Goal: Information Seeking & Learning: Learn about a topic

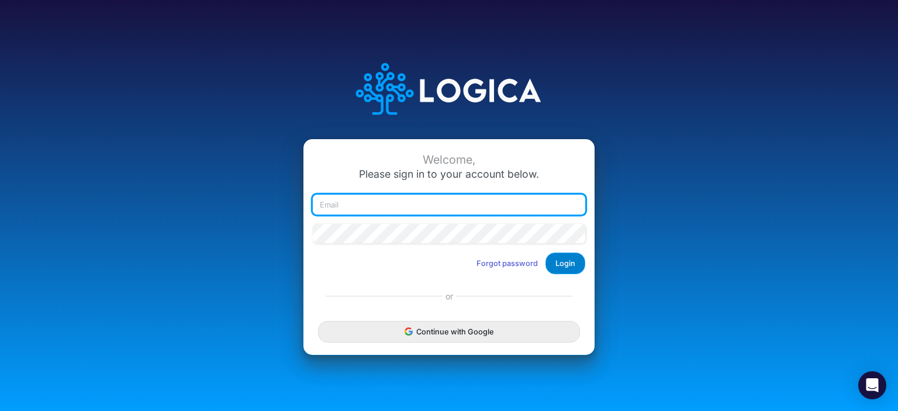
type input "[EMAIL_ADDRESS][DOMAIN_NAME]"
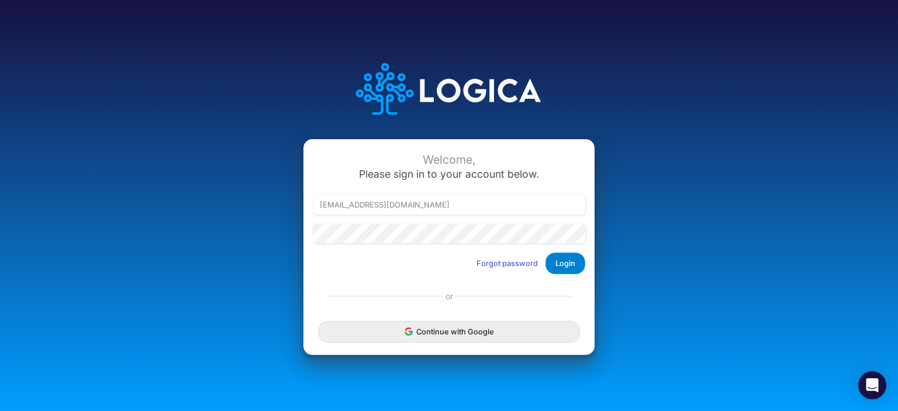
click at [567, 264] on button "Login" at bounding box center [566, 264] width 40 height 22
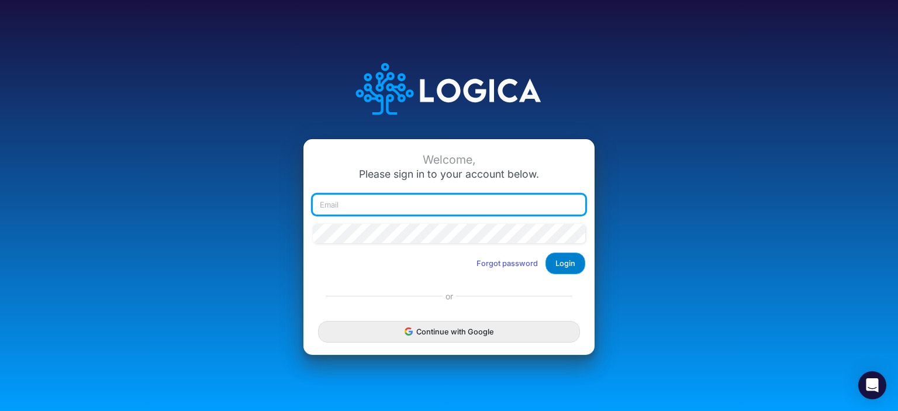
type input "rswan@heritage-communities.com"
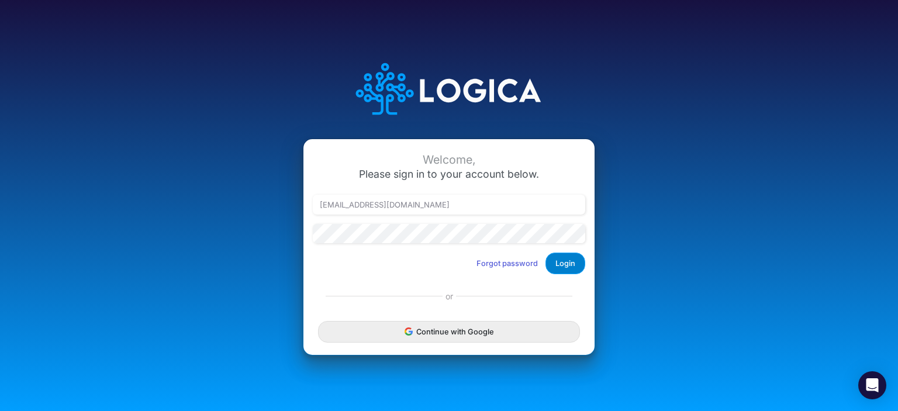
click at [564, 263] on button "Login" at bounding box center [566, 264] width 40 height 22
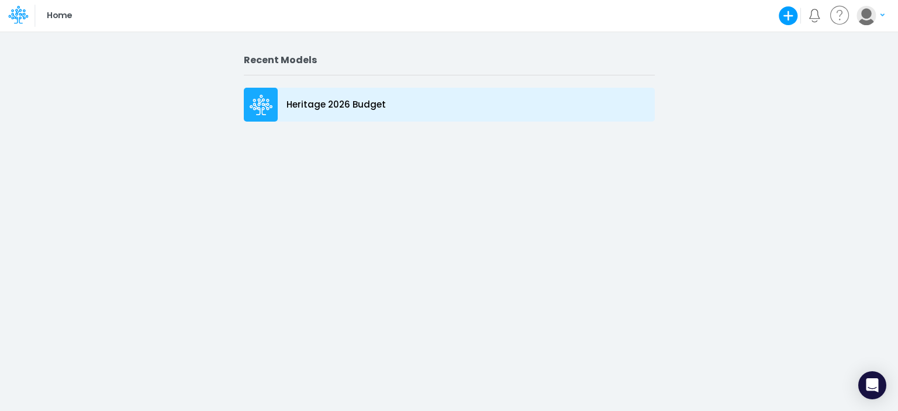
click at [259, 97] on icon at bounding box center [261, 105] width 23 height 21
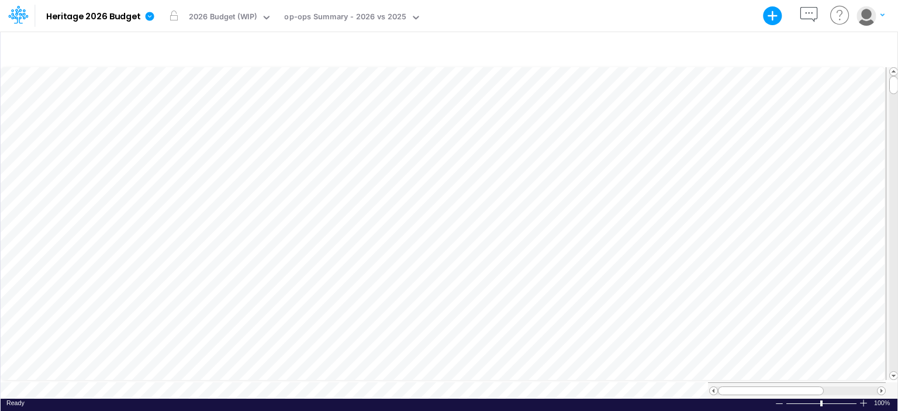
scroll to position [5, 1]
click at [344, 12] on div "op-ops Summary - 2026 vs 2025" at bounding box center [345, 17] width 122 height 13
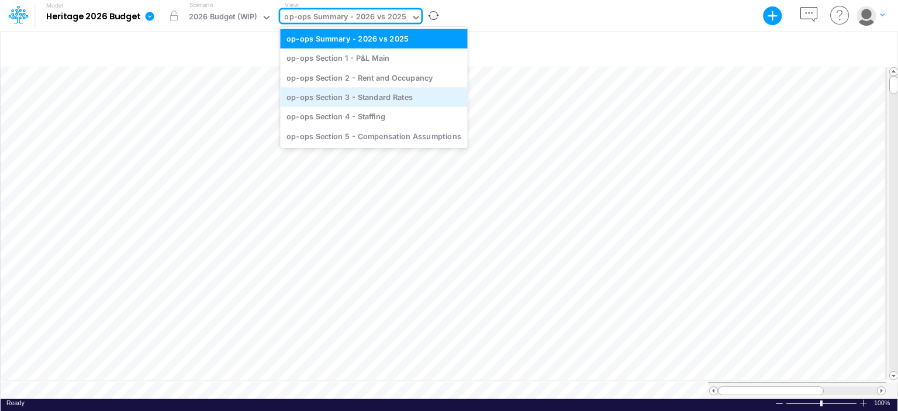
click at [353, 92] on div "op-ops Section 3 - Standard Rates" at bounding box center [373, 96] width 187 height 19
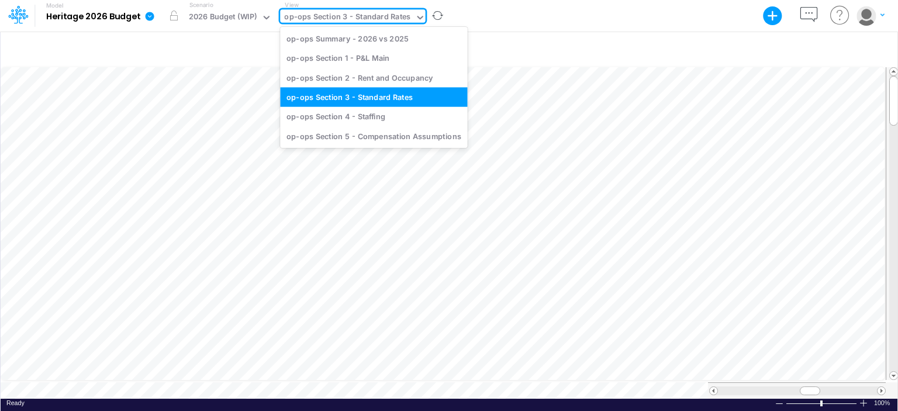
click at [391, 16] on div "op-ops Section 3 - Standard Rates" at bounding box center [347, 17] width 126 height 13
click at [347, 75] on div "op-ops Section 2 - Rent and Occupancy" at bounding box center [373, 77] width 187 height 19
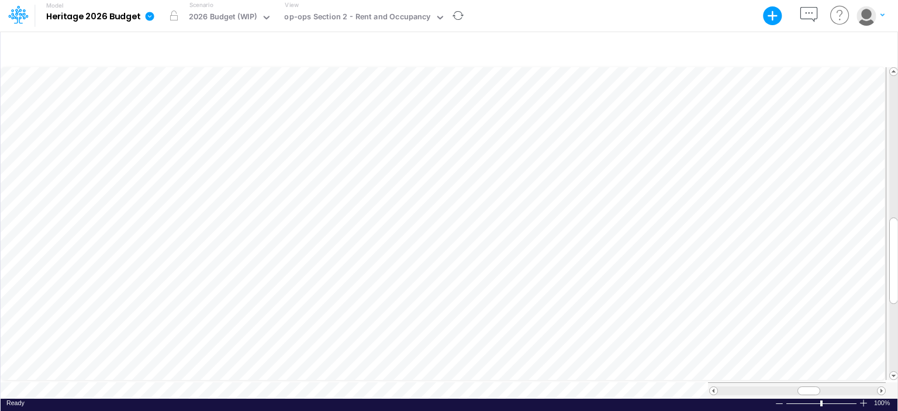
scroll to position [5, 1]
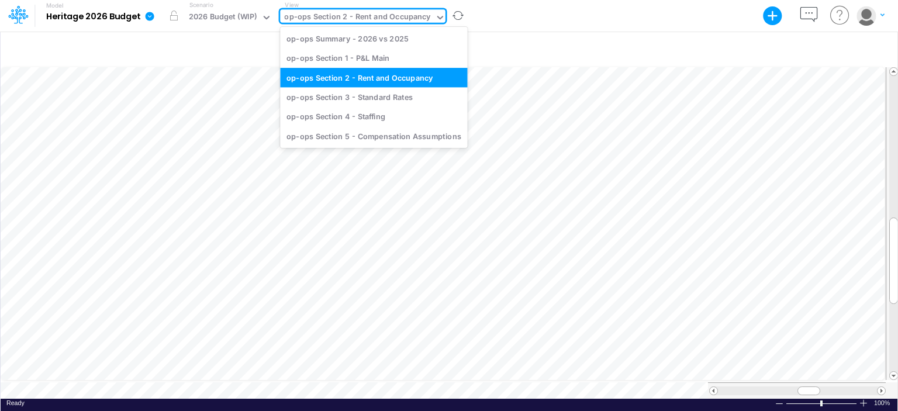
click at [404, 10] on div "op-ops Section 2 - Rent and Occupancy" at bounding box center [357, 18] width 155 height 18
click at [361, 60] on div "op-ops Section 1 - P&L Main" at bounding box center [373, 58] width 187 height 19
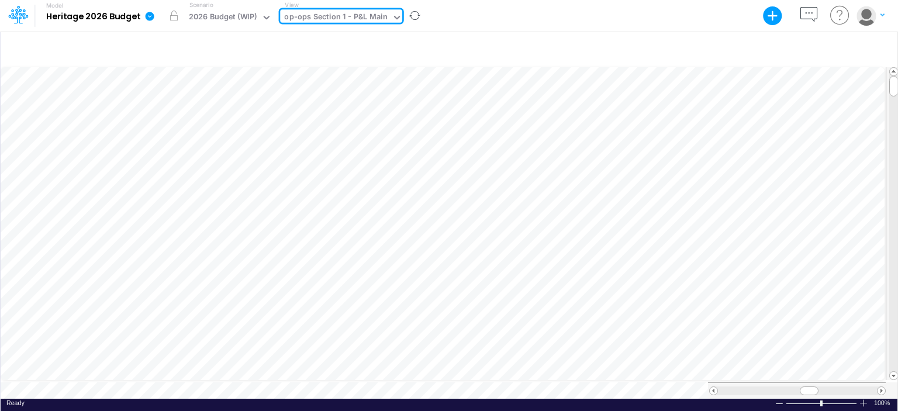
click at [382, 13] on div "op-ops Section 1 - P&L Main" at bounding box center [335, 17] width 103 height 13
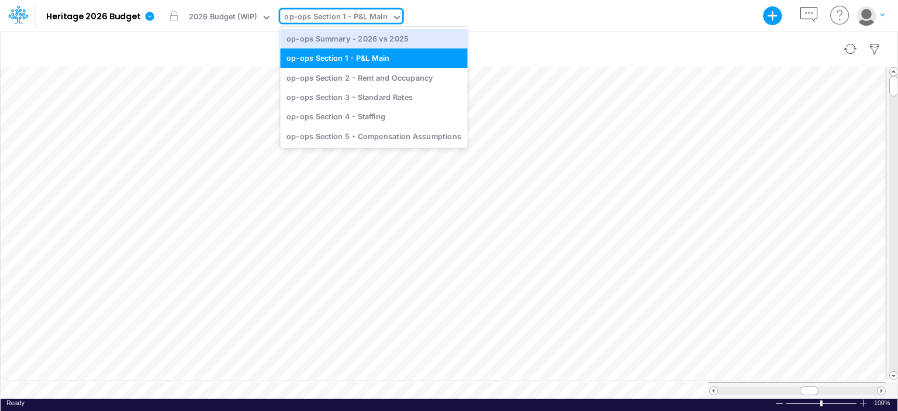
click at [364, 42] on div "op-ops Summary - 2026 vs 2025" at bounding box center [373, 38] width 187 height 19
